Goal: Navigation & Orientation: Find specific page/section

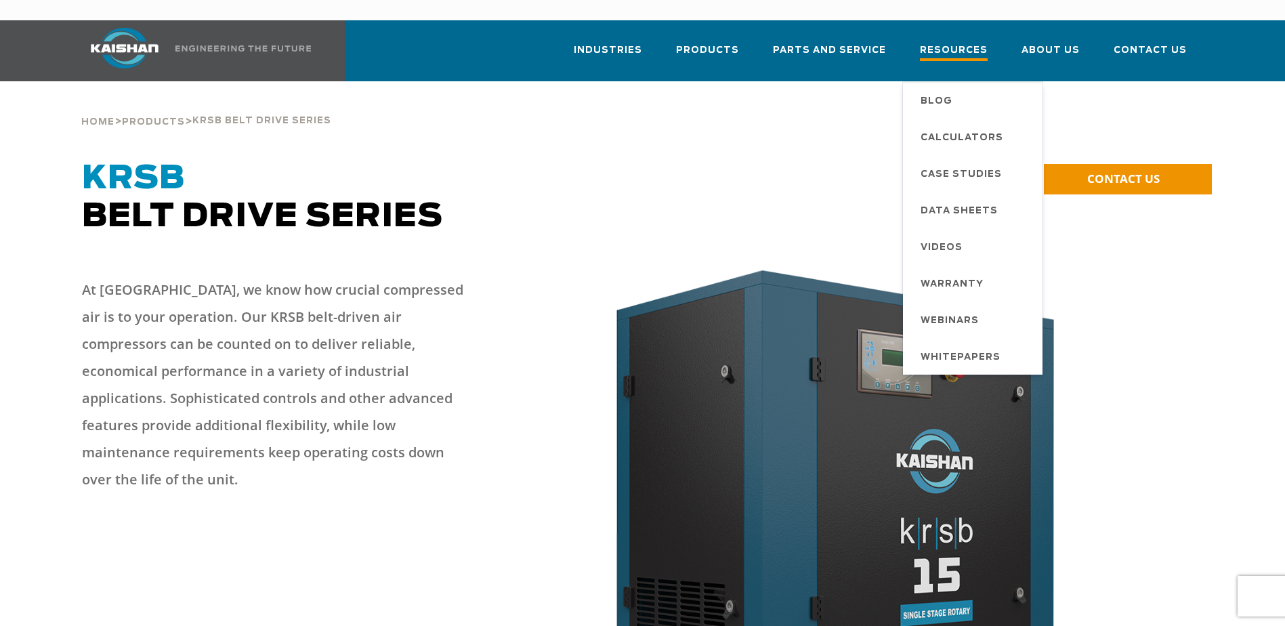
click at [956, 43] on span "Resources" at bounding box center [954, 52] width 68 height 18
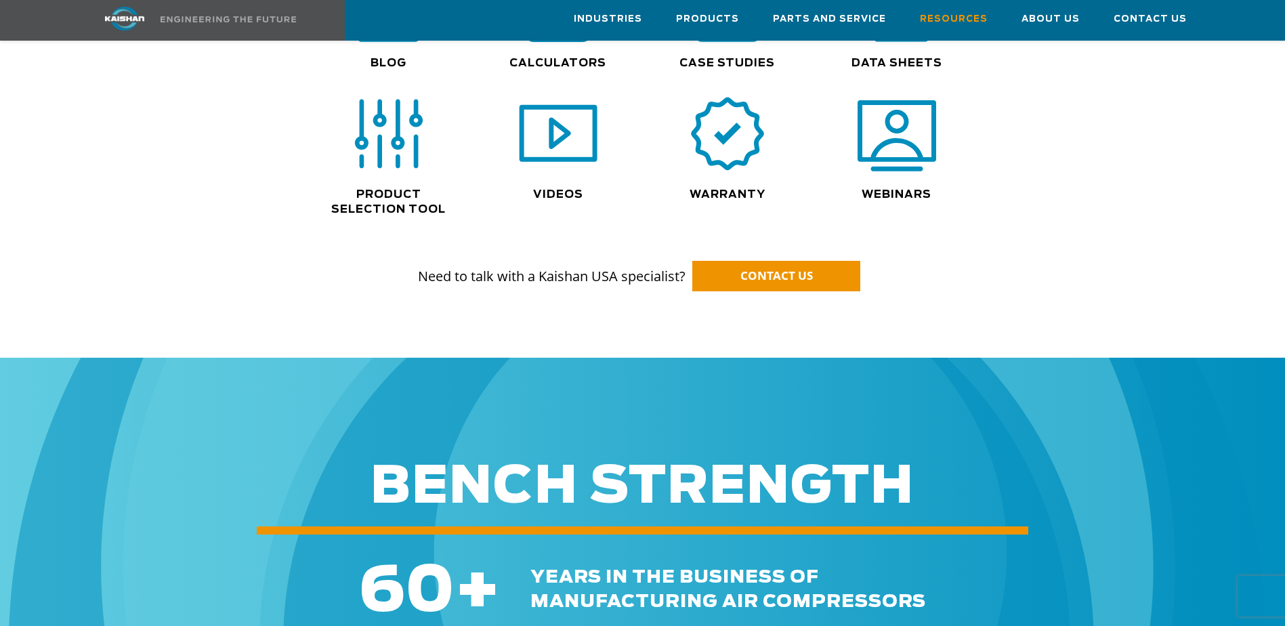
scroll to position [813, 0]
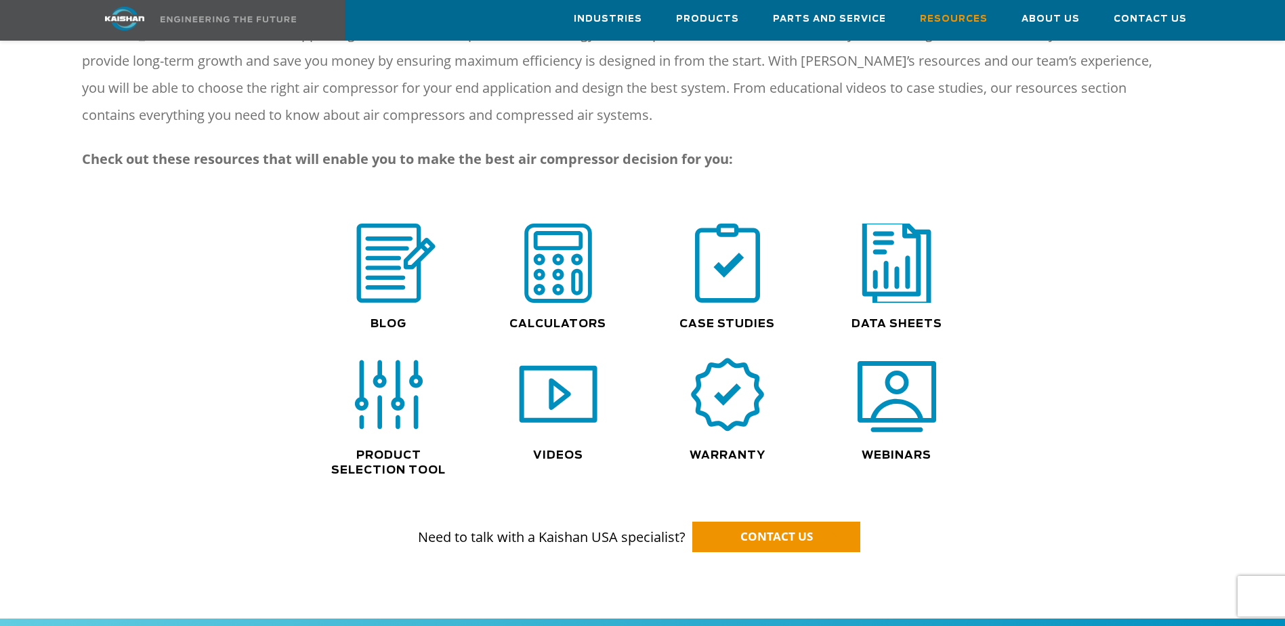
click at [906, 244] on img at bounding box center [896, 262] width 87 height 87
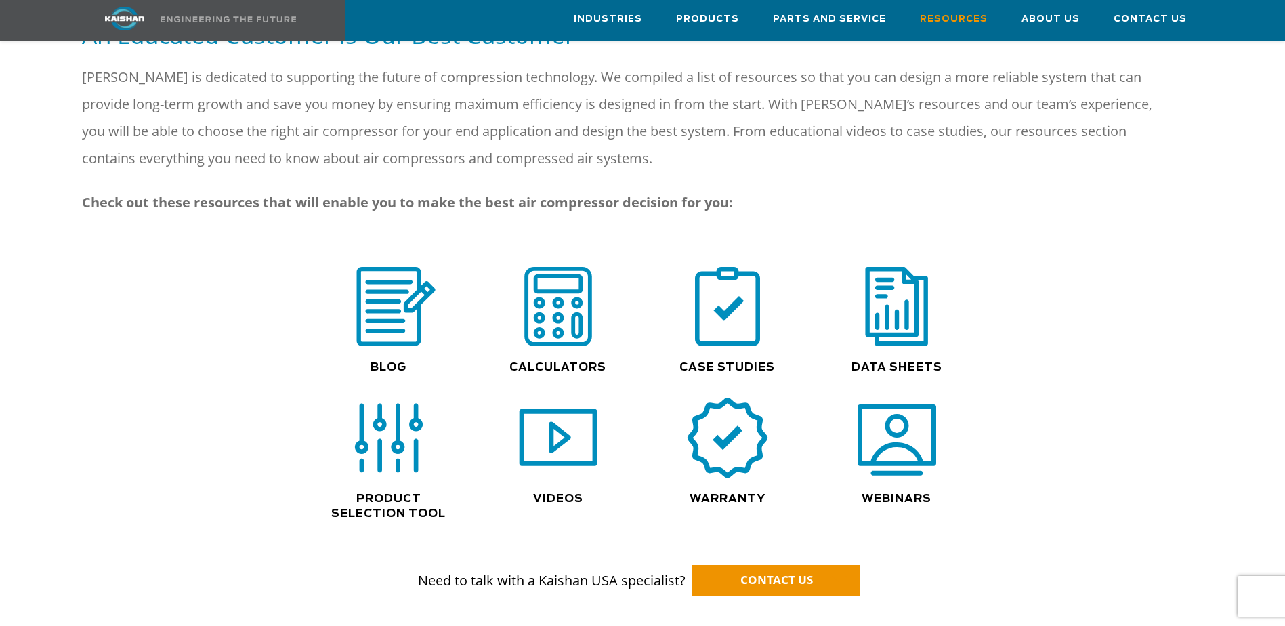
scroll to position [745, 0]
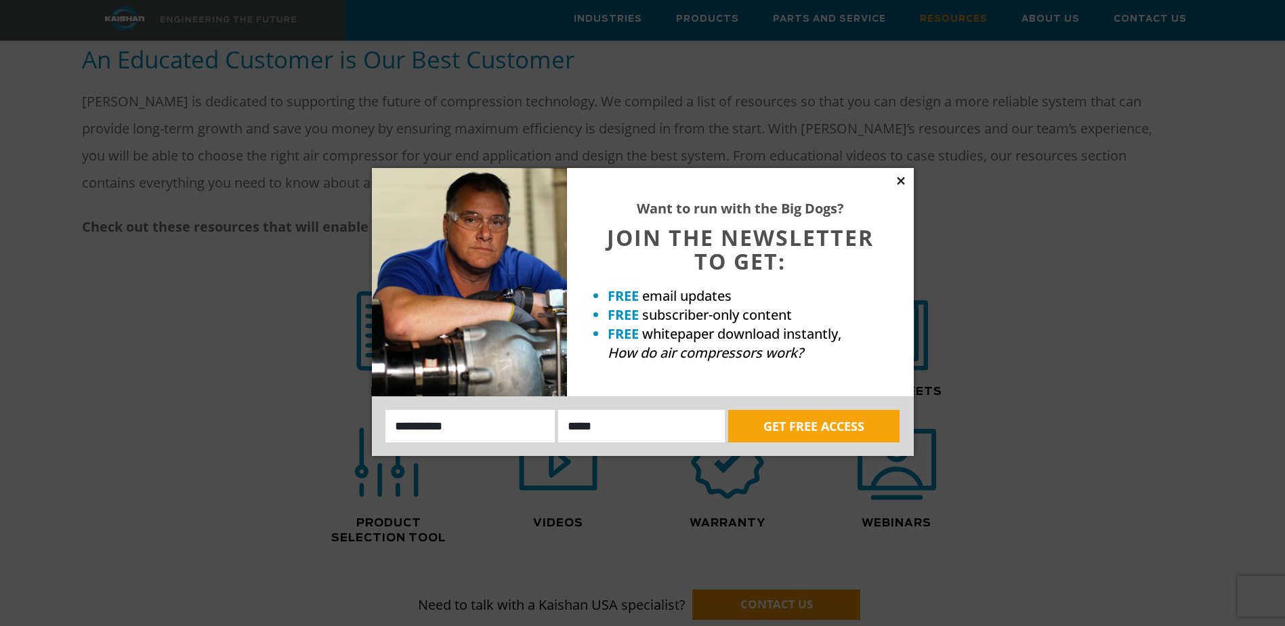
click at [901, 182] on icon at bounding box center [900, 180] width 7 height 7
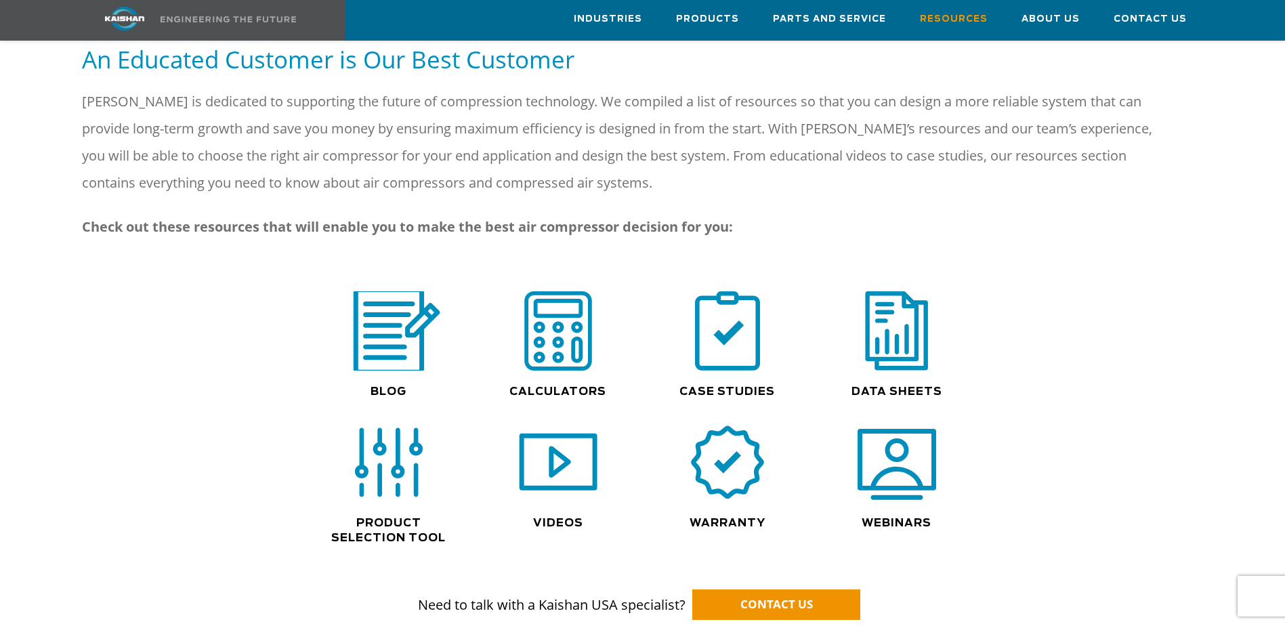
click at [410, 340] on img at bounding box center [388, 330] width 103 height 87
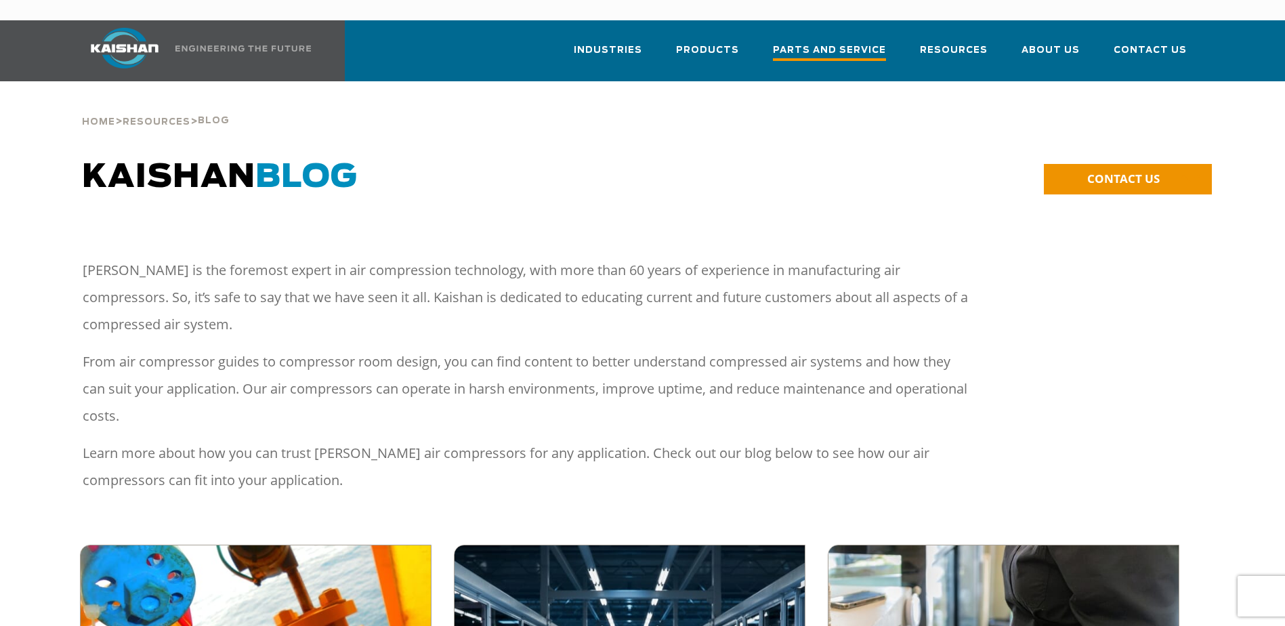
click at [799, 43] on span "Parts and Service" at bounding box center [829, 52] width 113 height 18
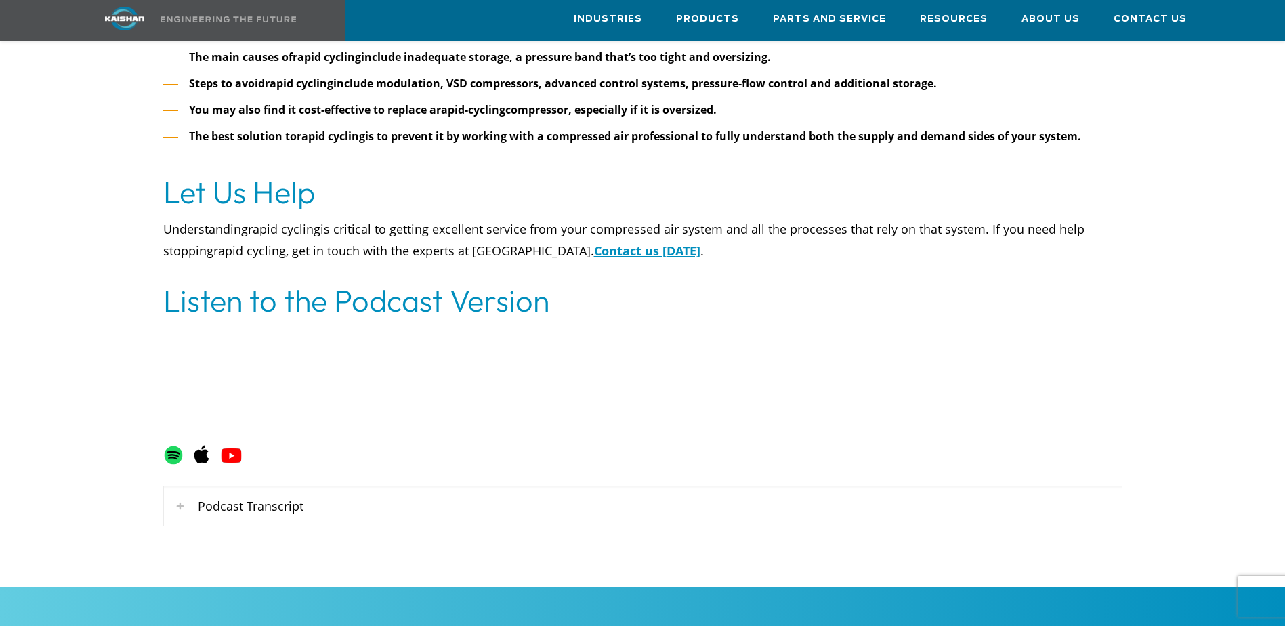
scroll to position [6434, 0]
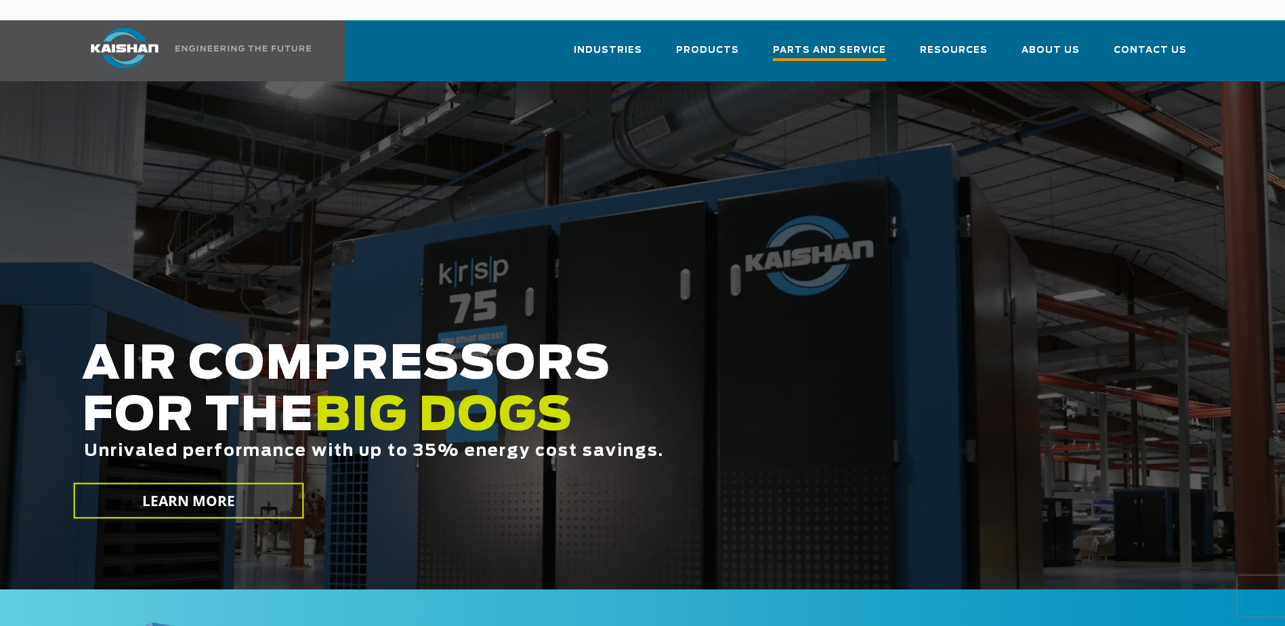
click at [807, 43] on span "Parts and Service" at bounding box center [829, 52] width 113 height 18
